Goal: Task Accomplishment & Management: Manage account settings

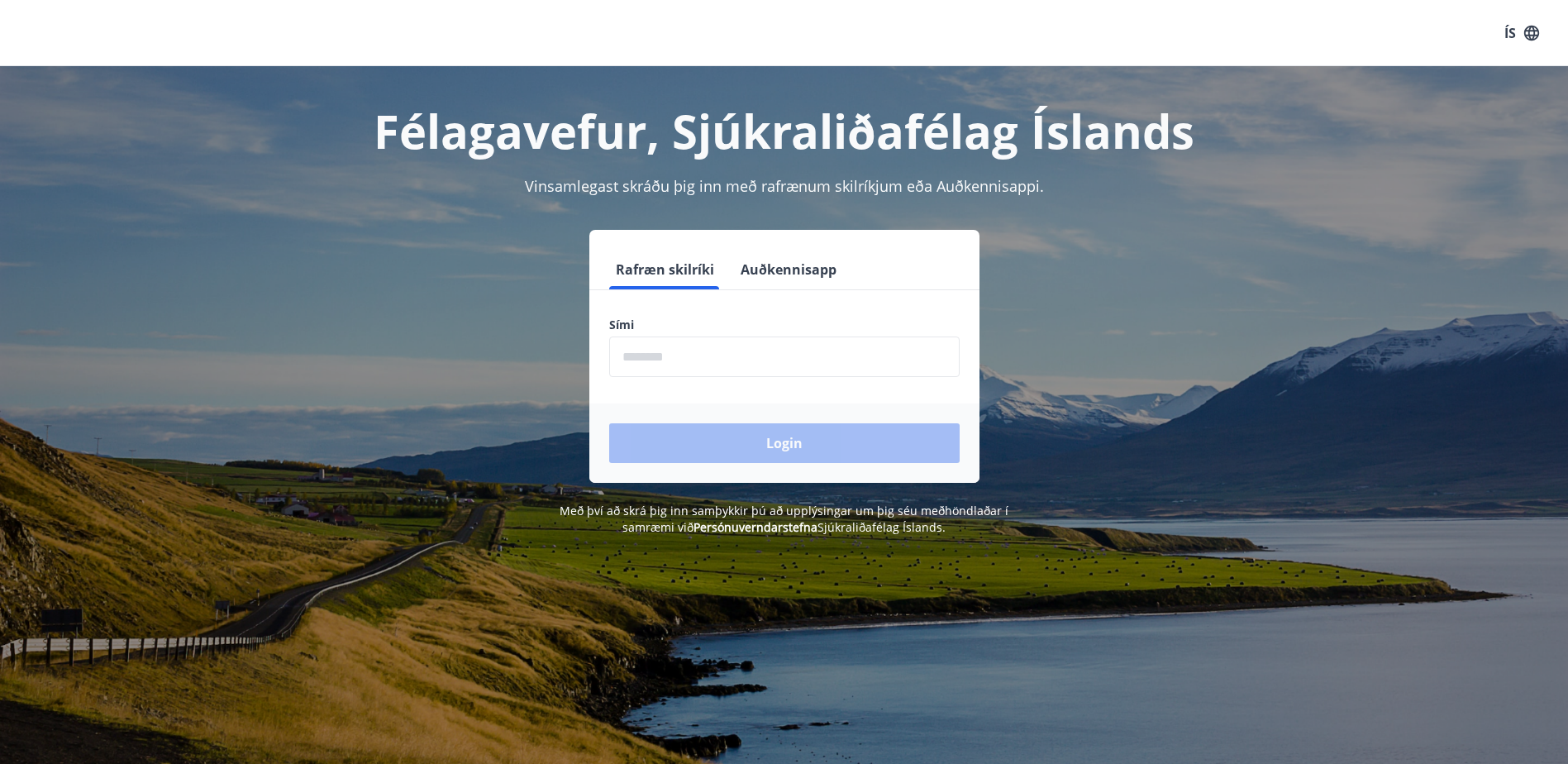
click at [685, 358] on input "phone" at bounding box center [784, 357] width 350 height 41
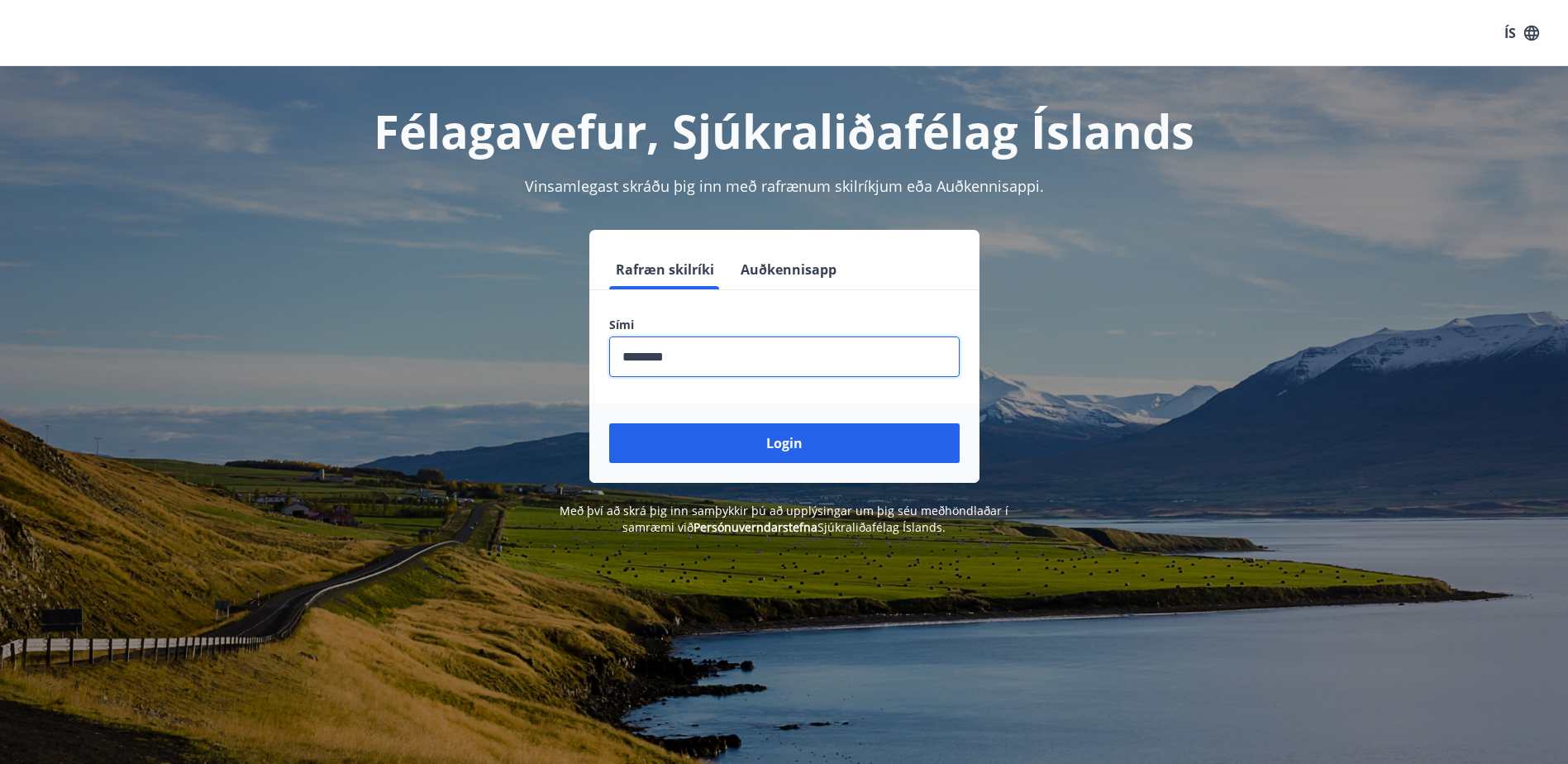
type input "********"
click at [609, 423] on button "Login" at bounding box center [784, 443] width 350 height 40
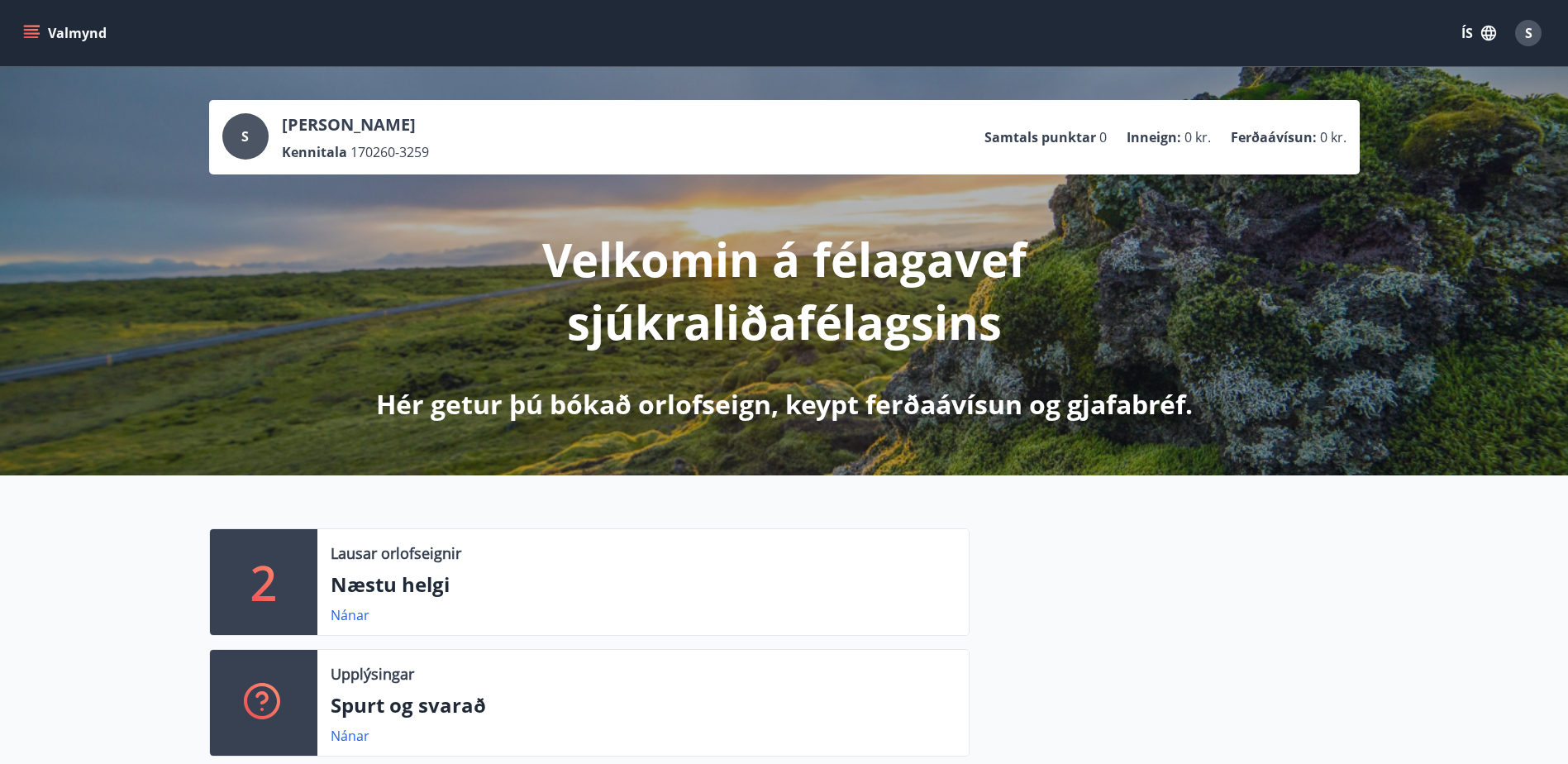
click at [25, 28] on icon "menu" at bounding box center [31, 33] width 17 height 17
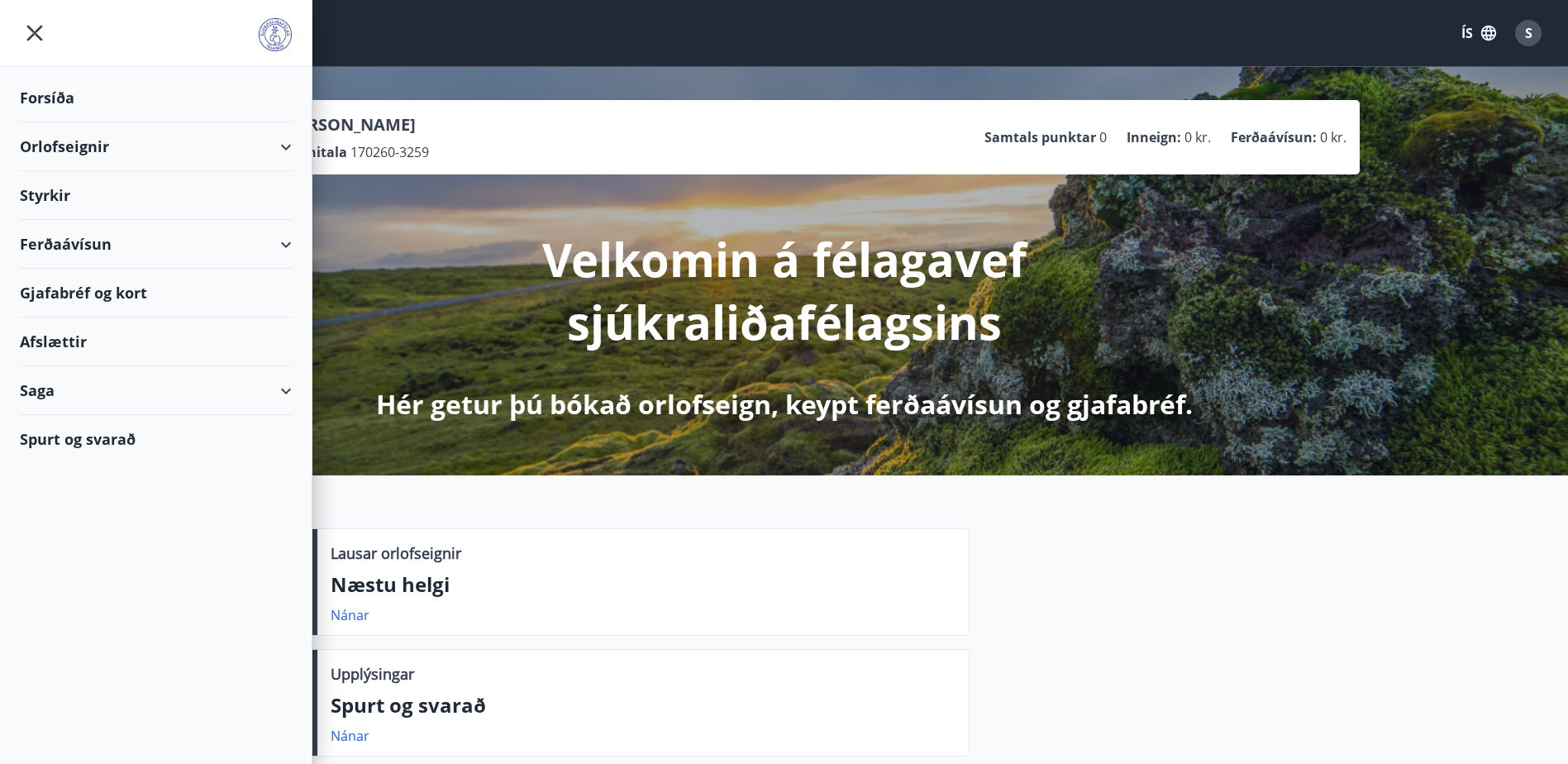
click at [67, 296] on div "Gjafabréf og kort" at bounding box center [156, 293] width 272 height 49
click at [32, 29] on icon "menu" at bounding box center [34, 32] width 29 height 29
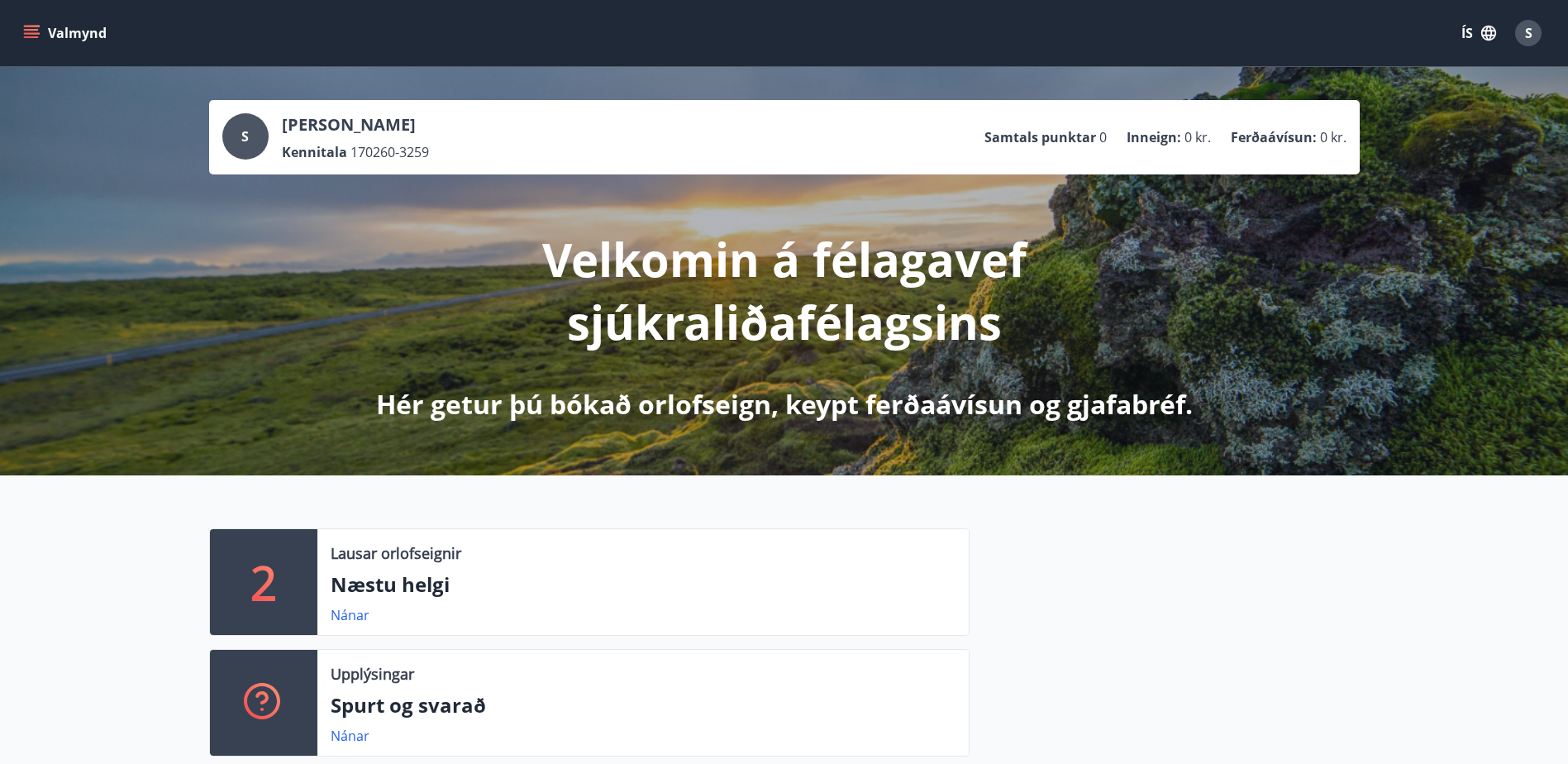
click at [1534, 30] on div "S" at bounding box center [1529, 33] width 27 height 27
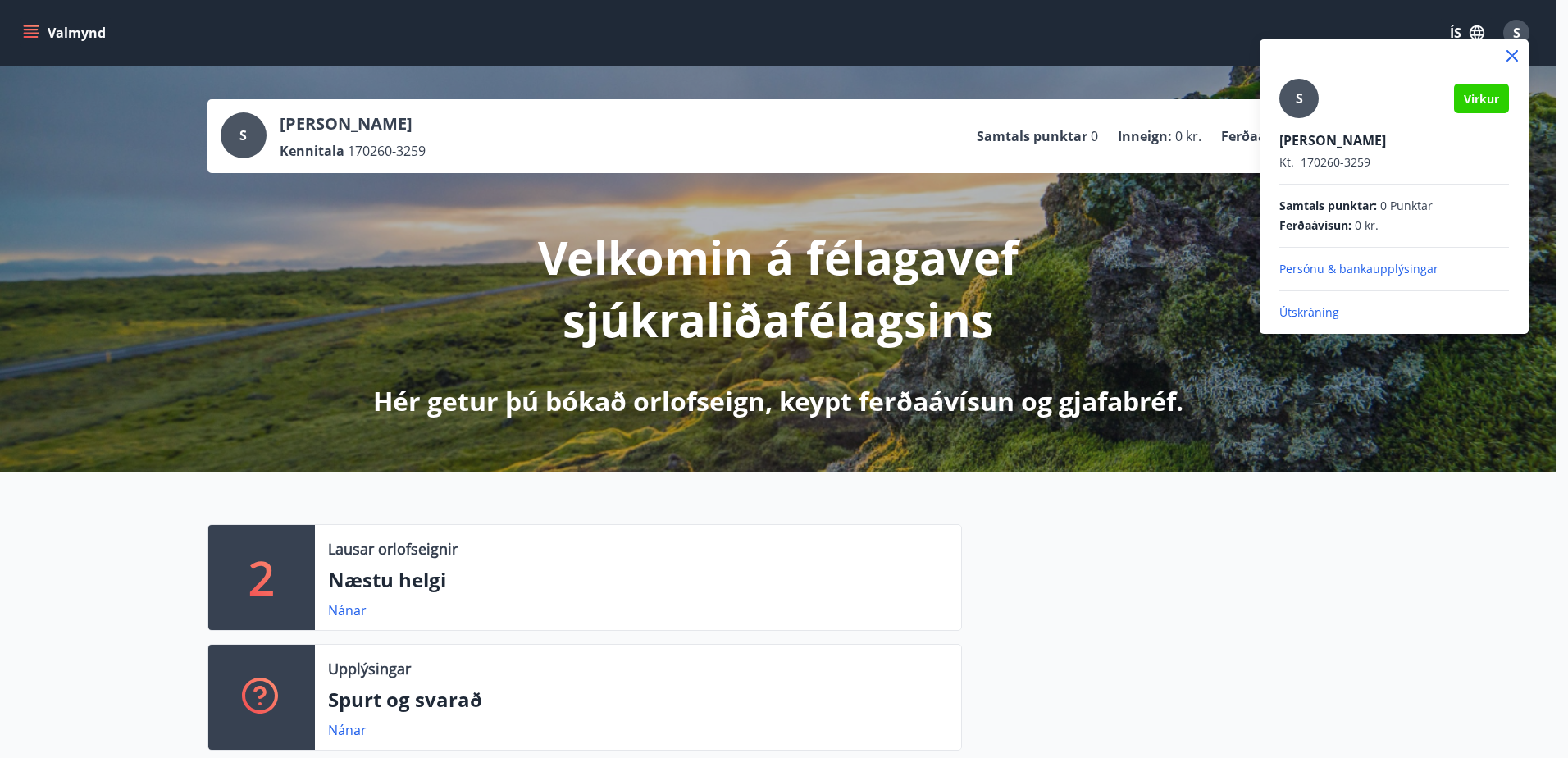
click at [1303, 317] on p "Útskráning" at bounding box center [1394, 312] width 229 height 17
